Goal: Find specific page/section: Find specific page/section

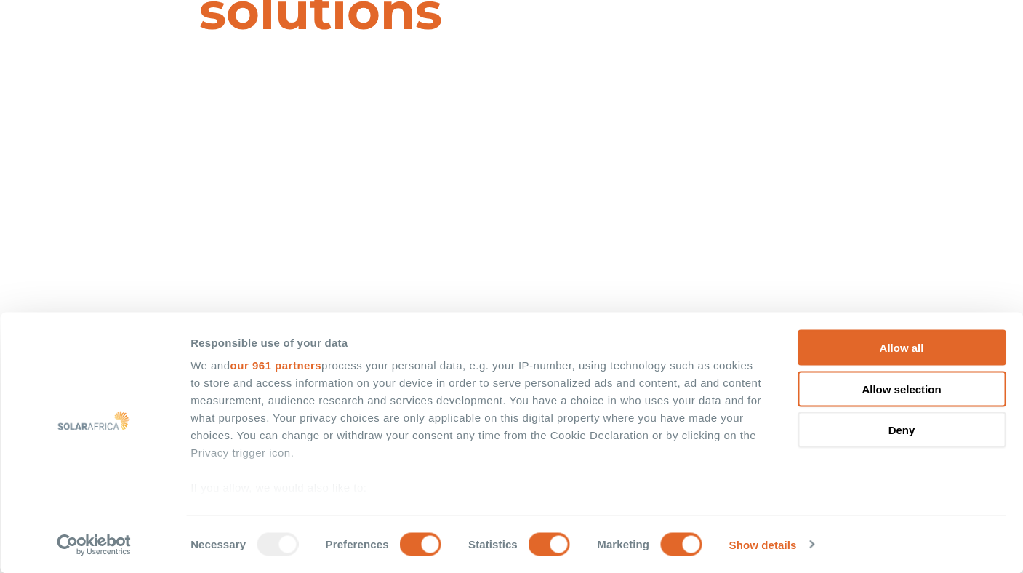
scroll to position [275, 0]
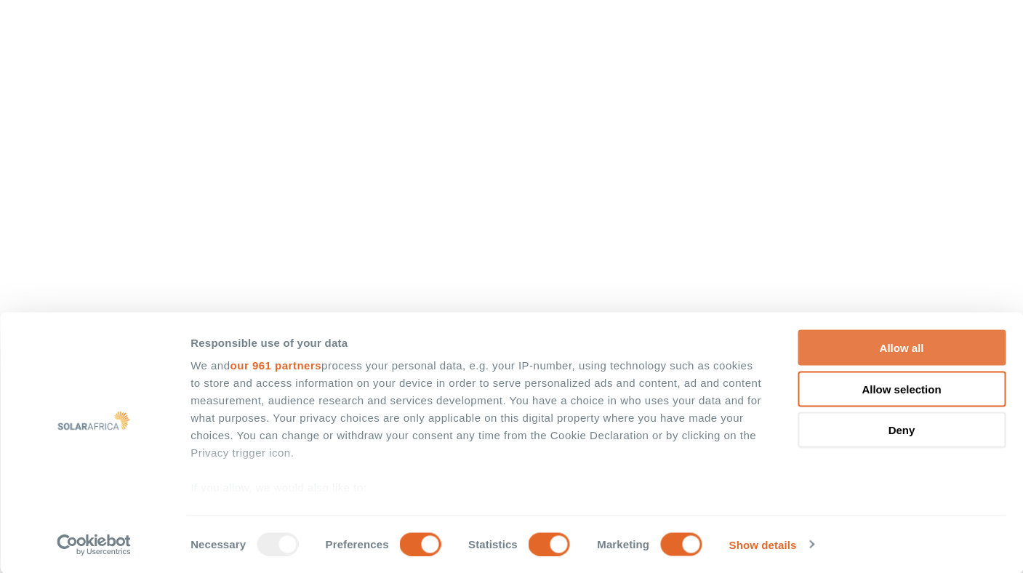
click at [861, 339] on button "Allow all" at bounding box center [901, 348] width 208 height 36
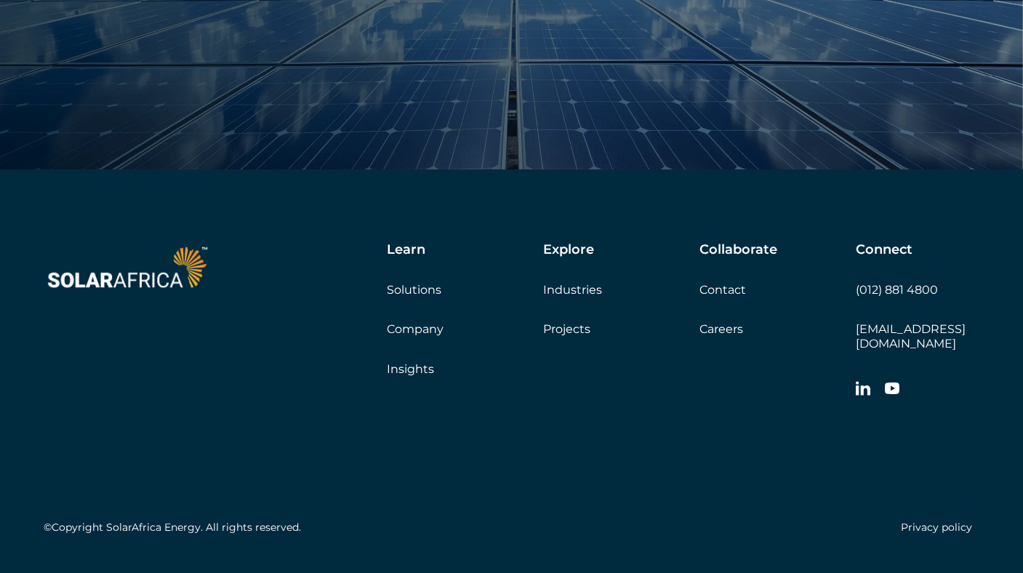
scroll to position [5019, 0]
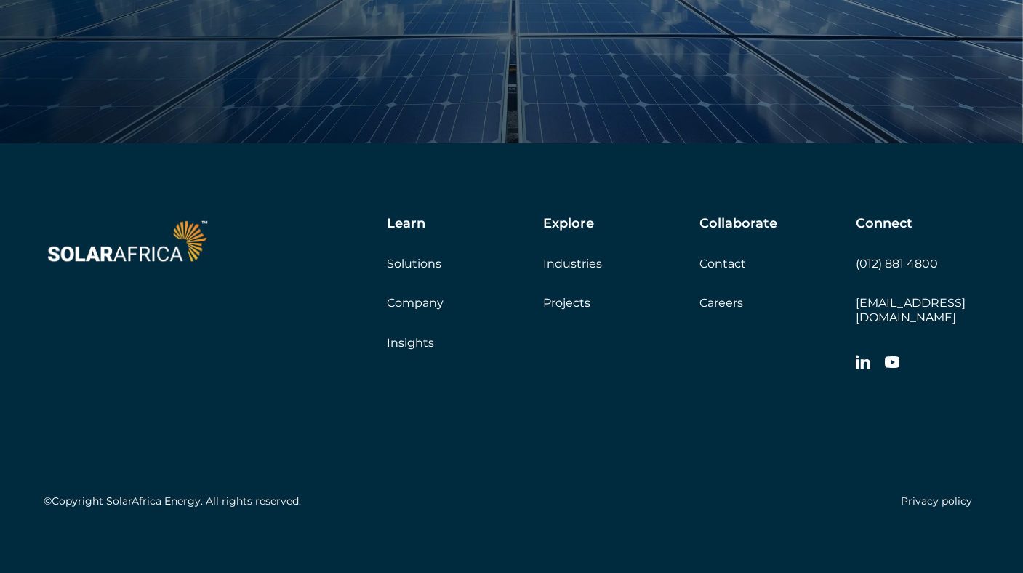
click at [419, 305] on link "Company" at bounding box center [415, 303] width 57 height 14
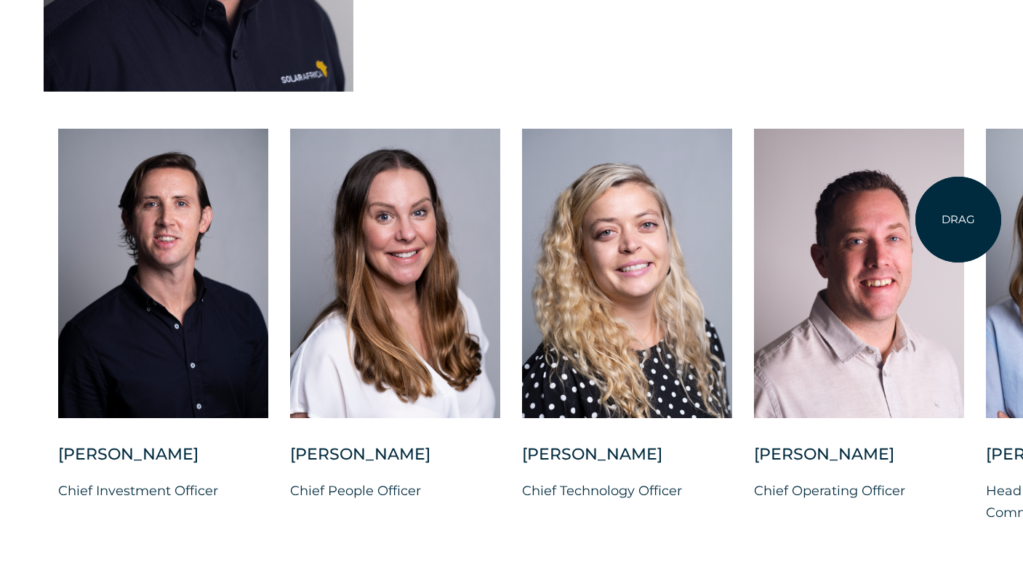
scroll to position [3688, 0]
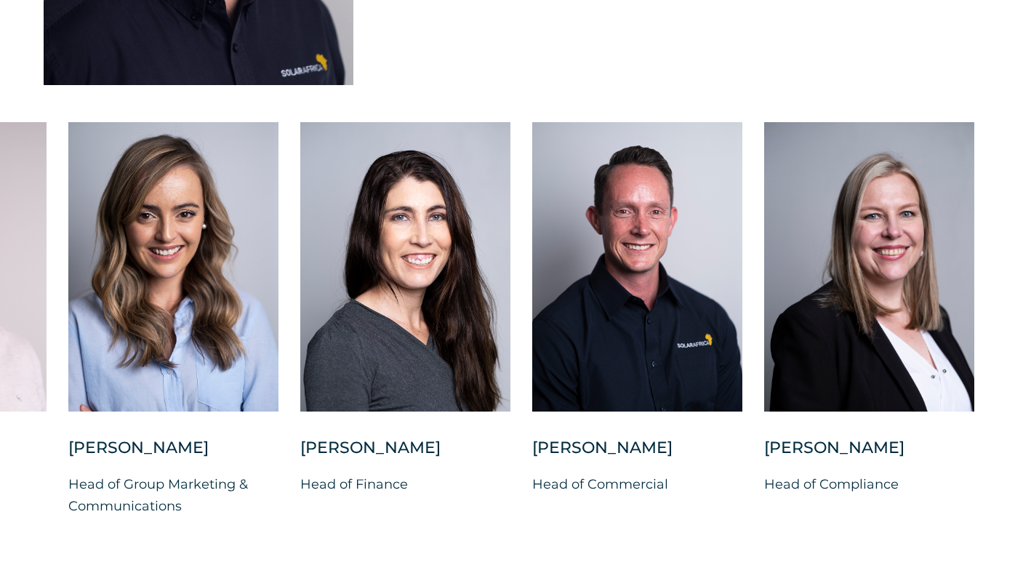
drag, startPoint x: 904, startPoint y: 304, endPoint x: -13, endPoint y: 294, distance: 917.2
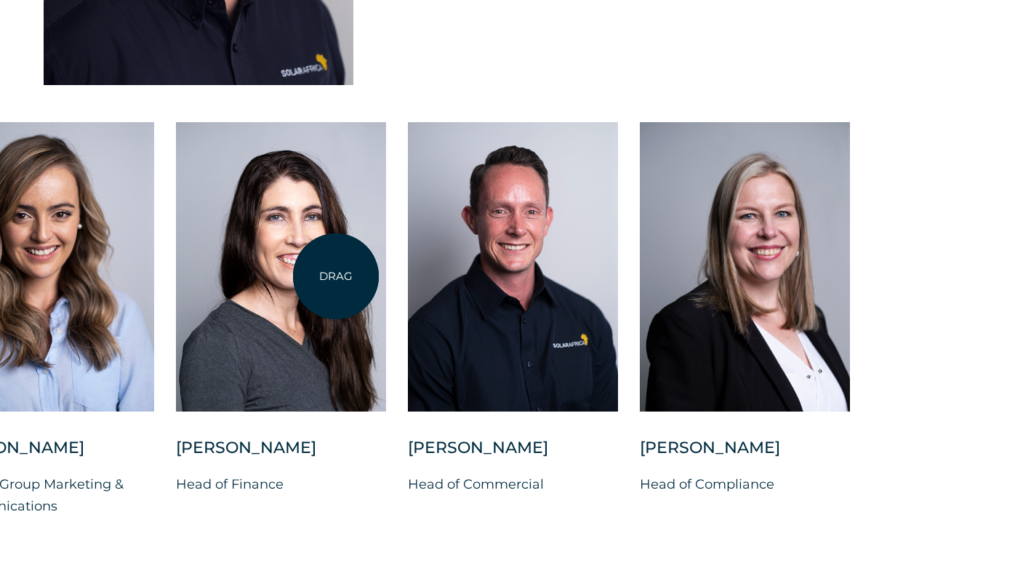
drag, startPoint x: 906, startPoint y: 295, endPoint x: 335, endPoint y: 276, distance: 571.6
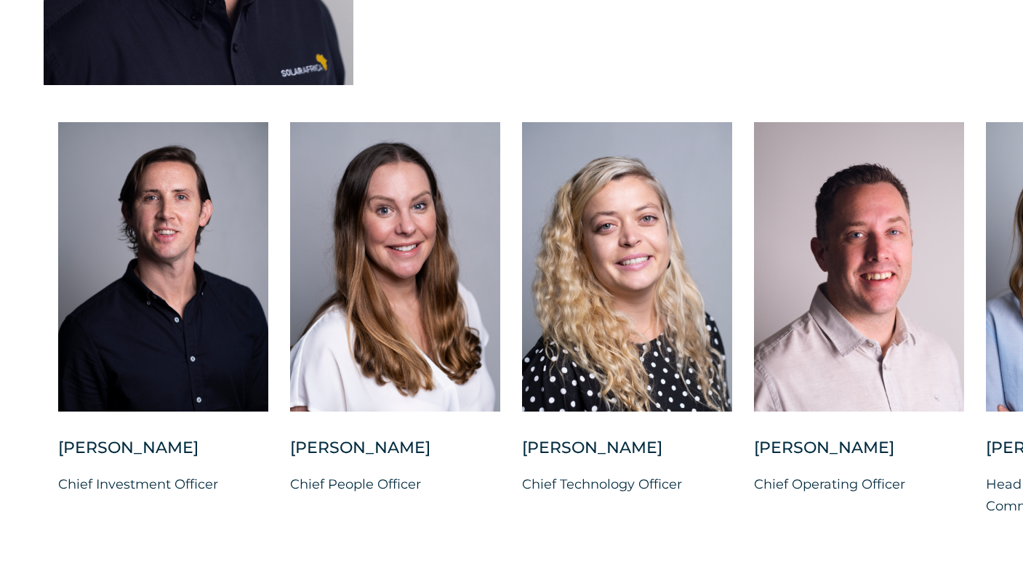
drag, startPoint x: 105, startPoint y: 250, endPoint x: 1033, endPoint y: 286, distance: 928.0
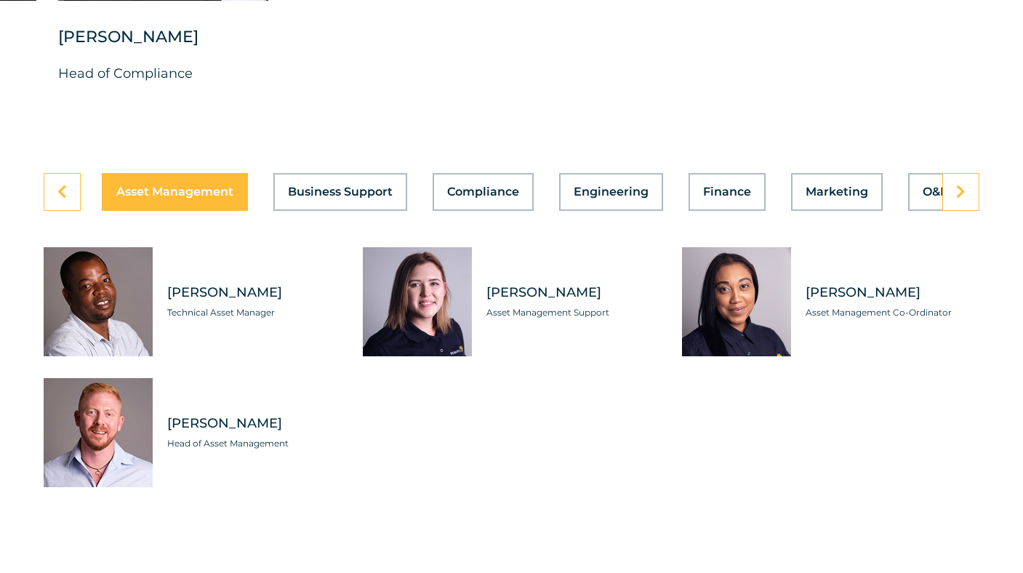
scroll to position [4135, 0]
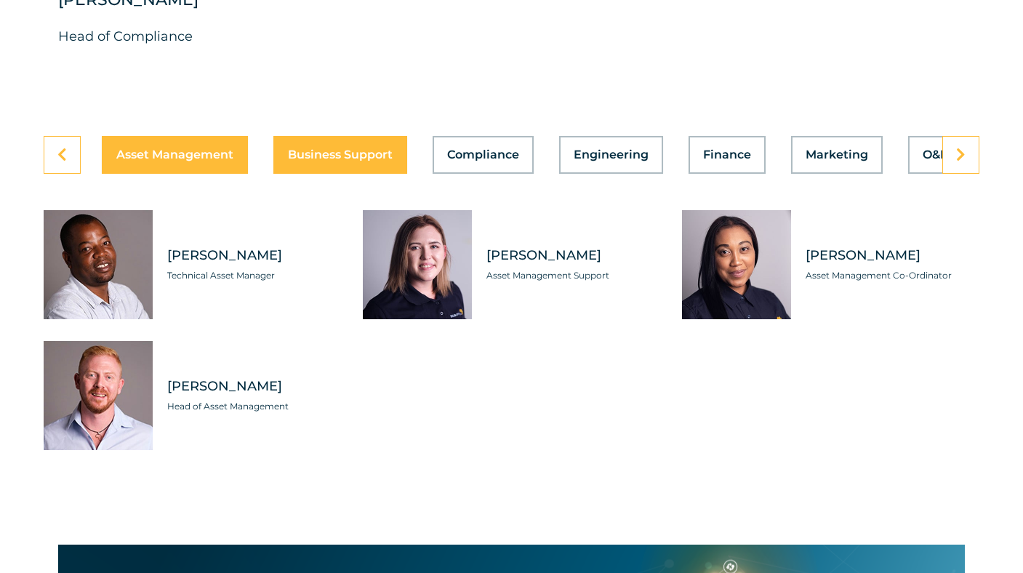
click at [337, 161] on span "Business Support" at bounding box center [340, 155] width 105 height 12
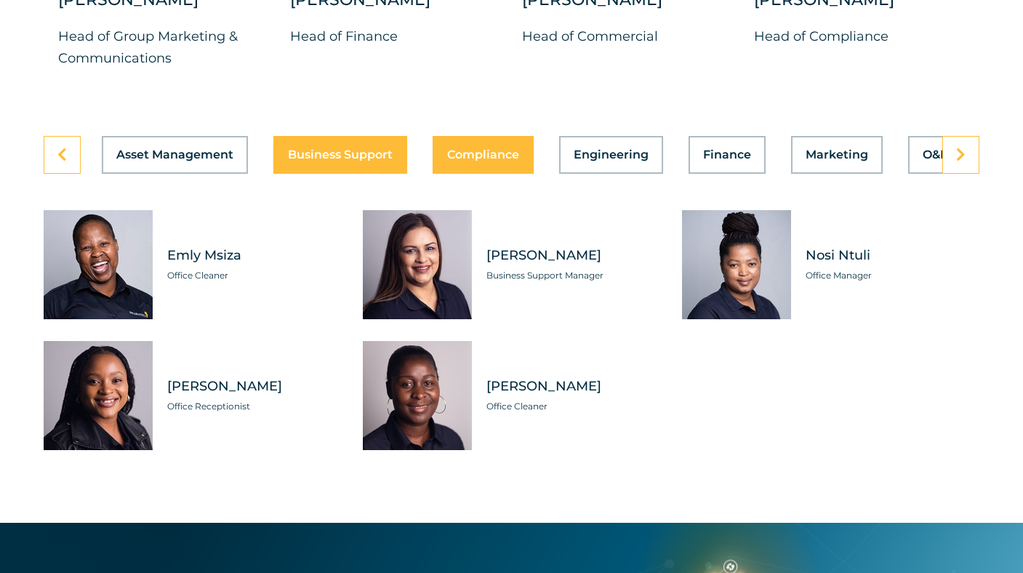
click at [508, 161] on span "Compliance" at bounding box center [483, 155] width 72 height 12
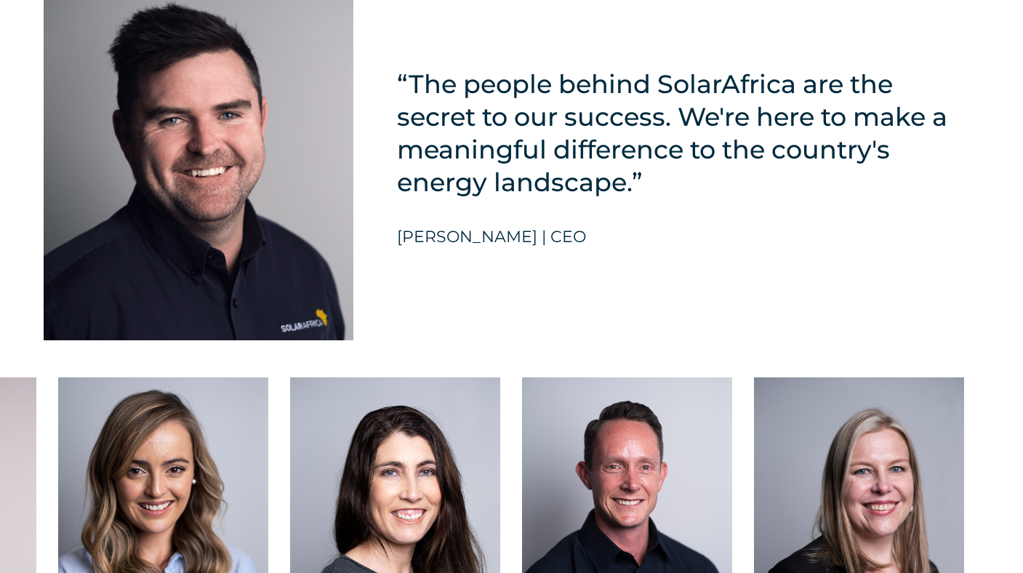
scroll to position [3436, 0]
